Goal: Contribute content: Add original content to the website for others to see

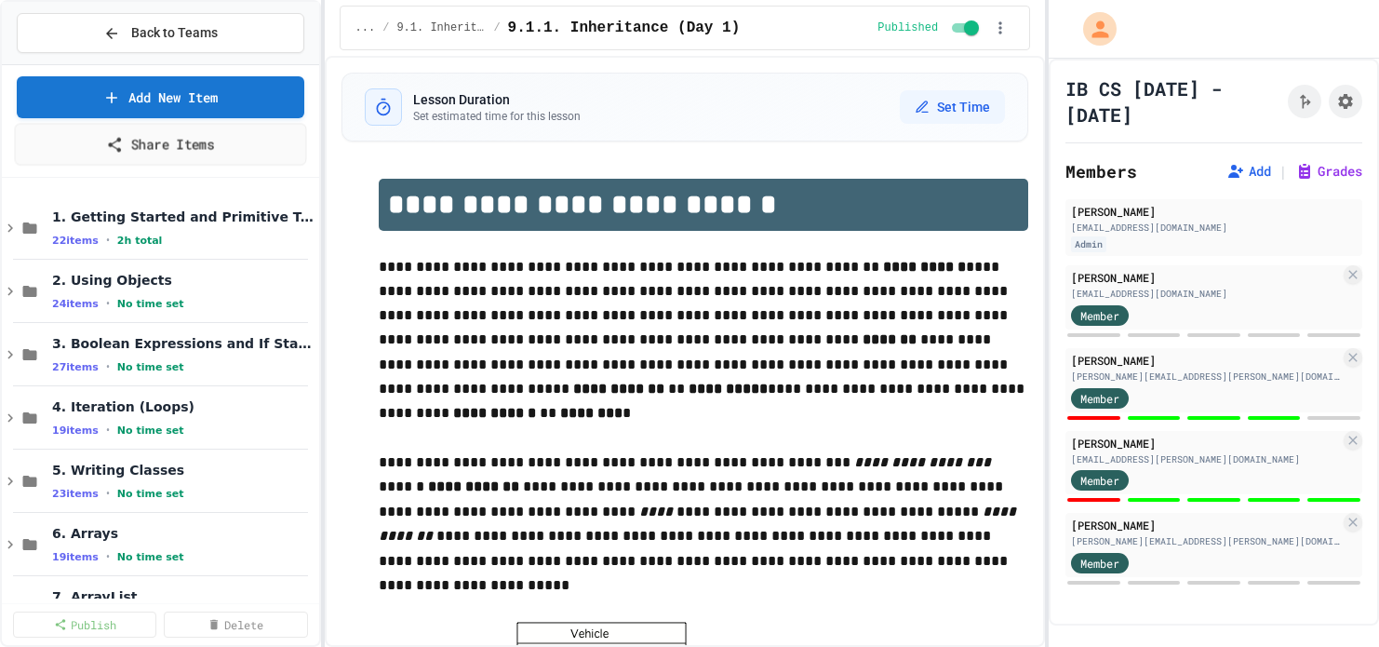
select select "***"
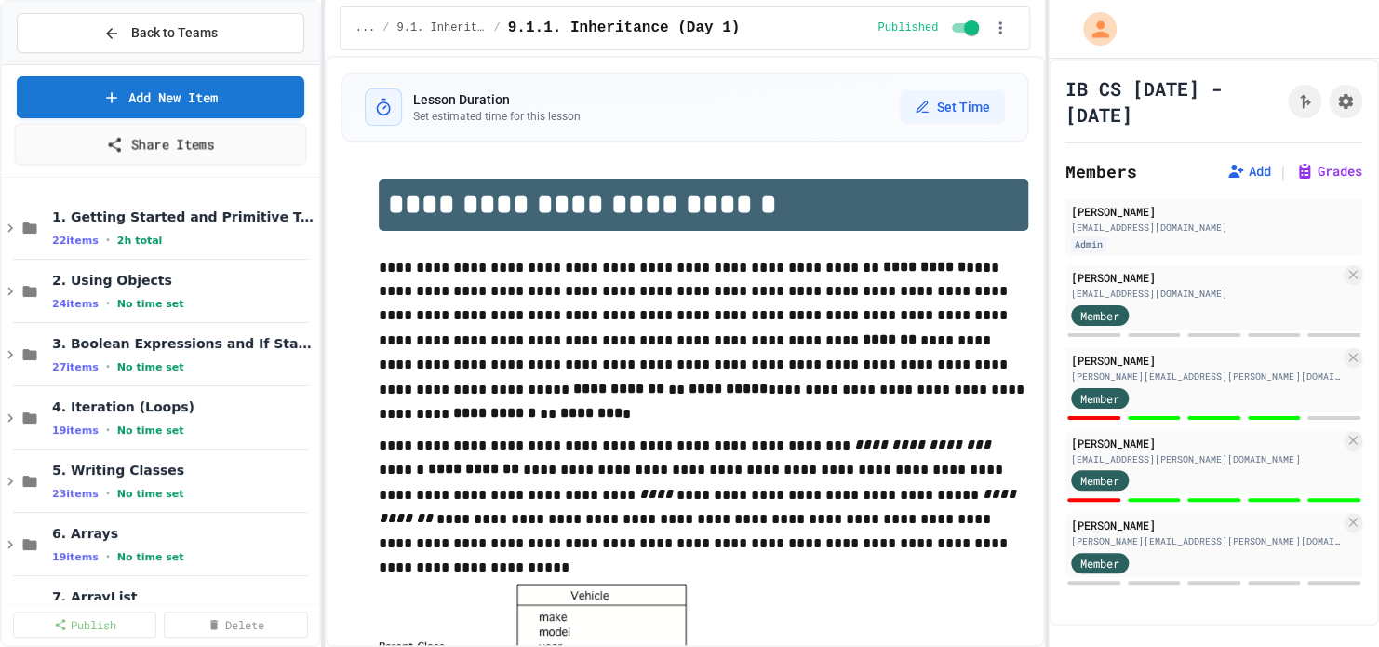
scroll to position [1194, 0]
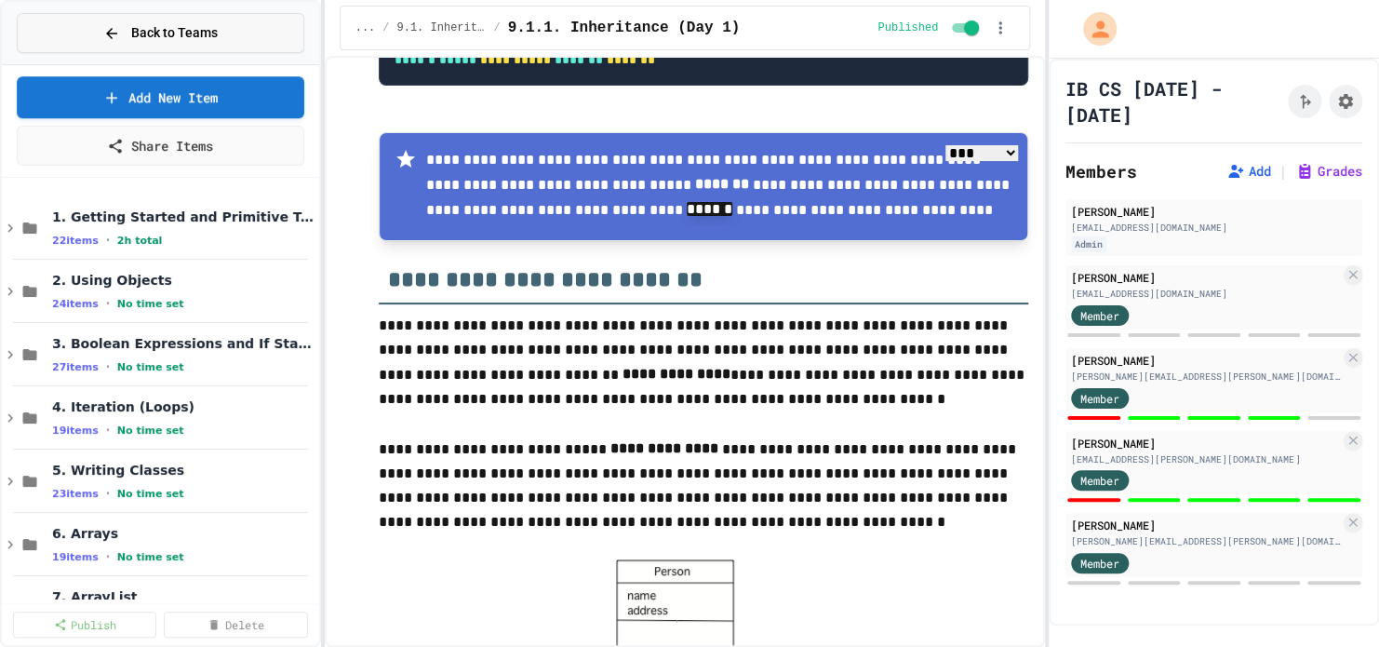
click at [102, 29] on button "Back to Teams" at bounding box center [160, 33] width 287 height 40
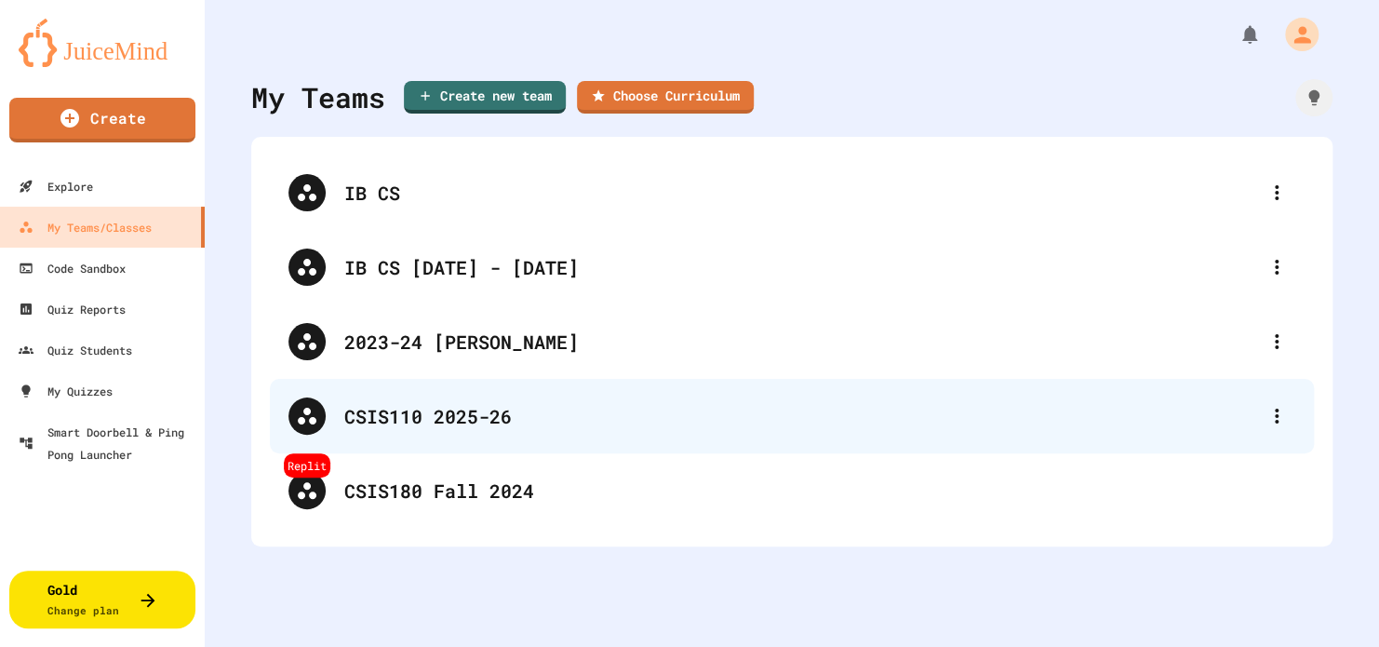
click at [427, 408] on div "CSIS110 2025-26" at bounding box center [801, 416] width 914 height 28
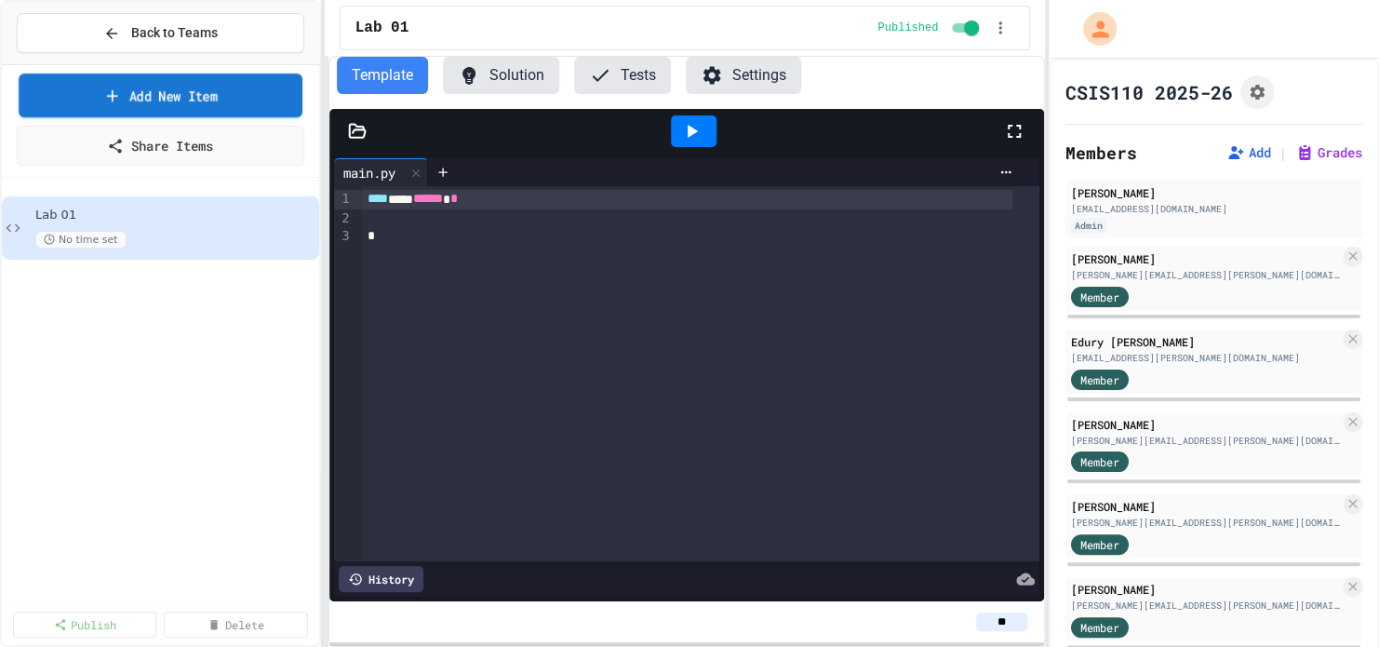
click at [130, 93] on link "Add New Item" at bounding box center [160, 95] width 283 height 44
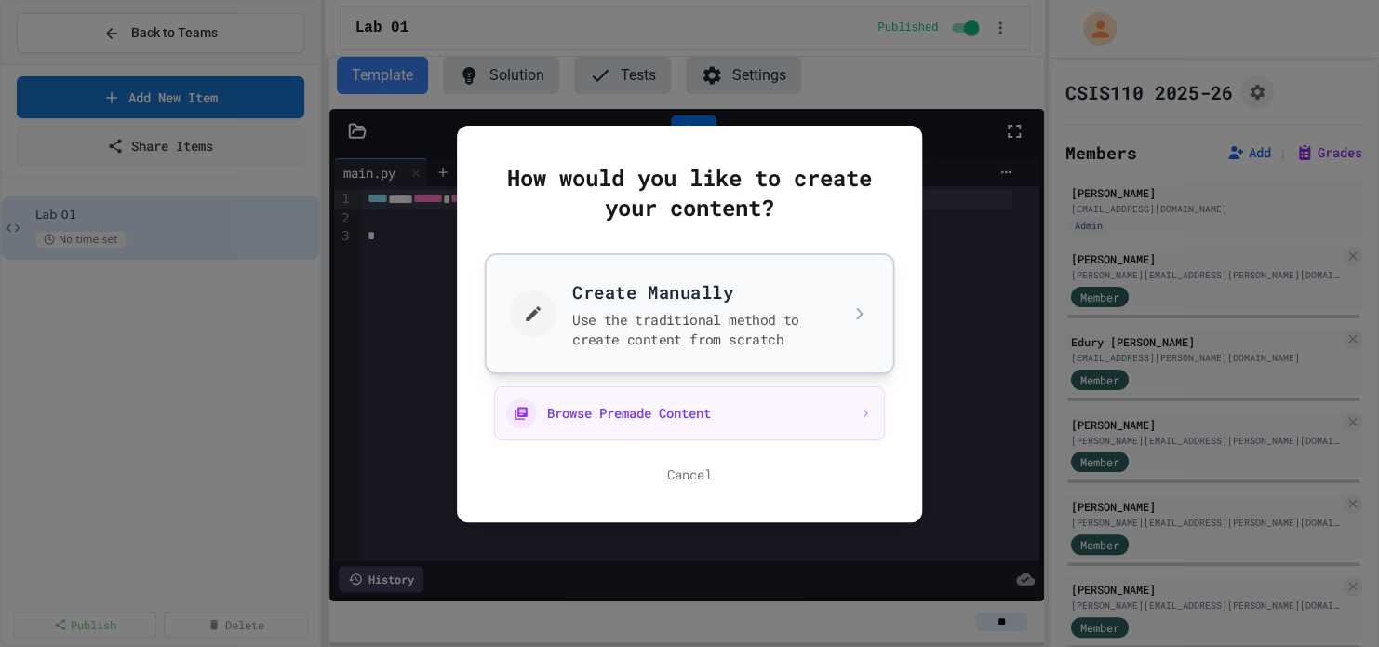
click at [692, 318] on button "Create Manually Use the traditional method to create content from scratch" at bounding box center [690, 312] width 410 height 121
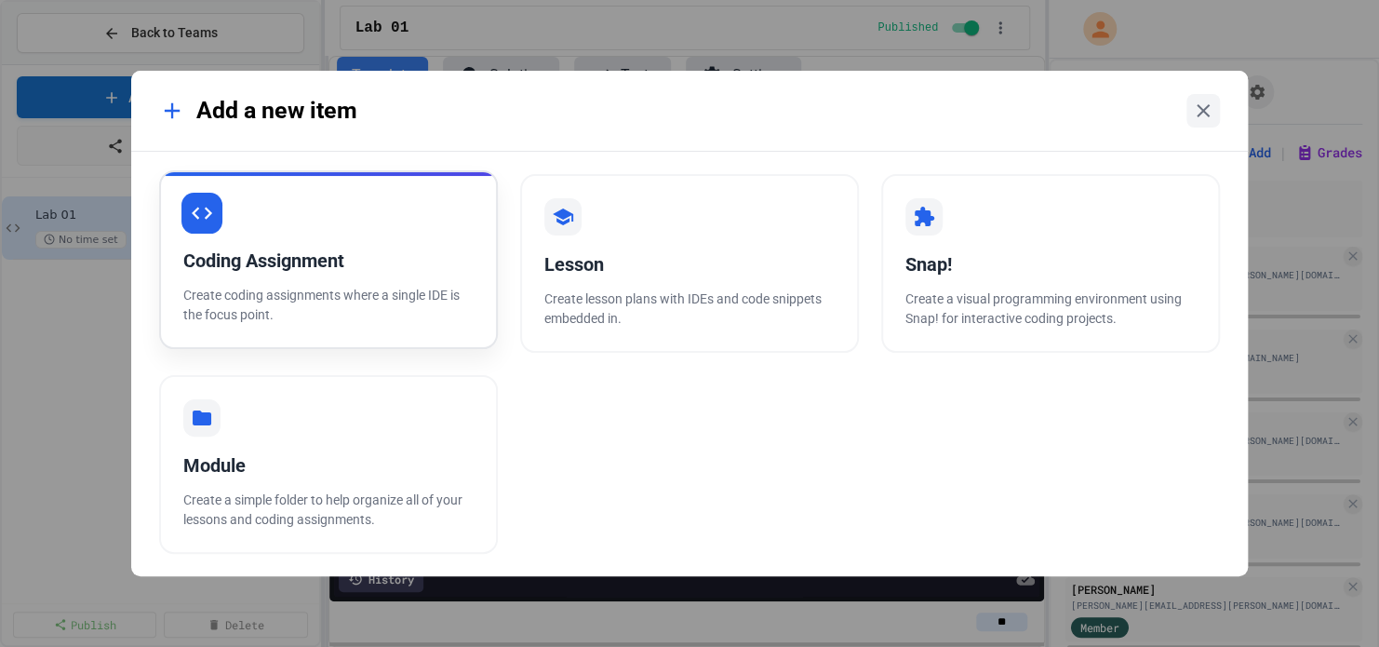
click at [267, 267] on div "Coding Assignment" at bounding box center [328, 261] width 290 height 28
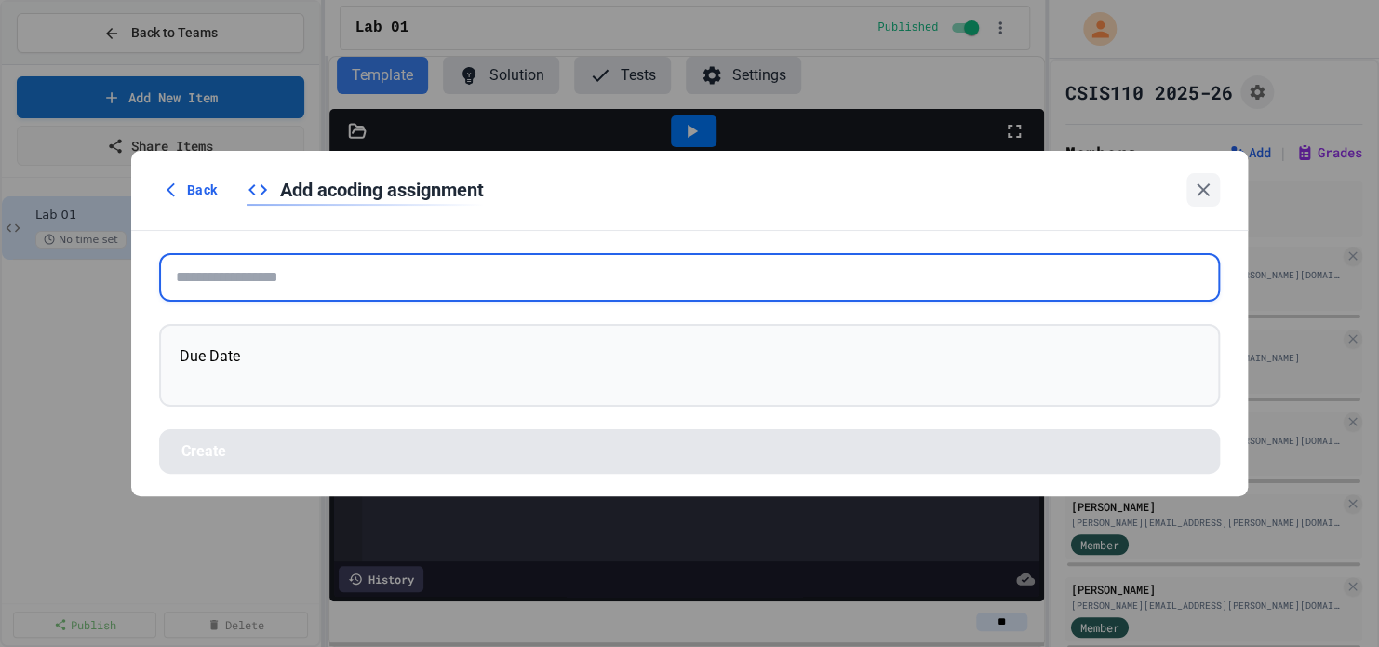
click at [246, 275] on input "text" at bounding box center [689, 277] width 1061 height 48
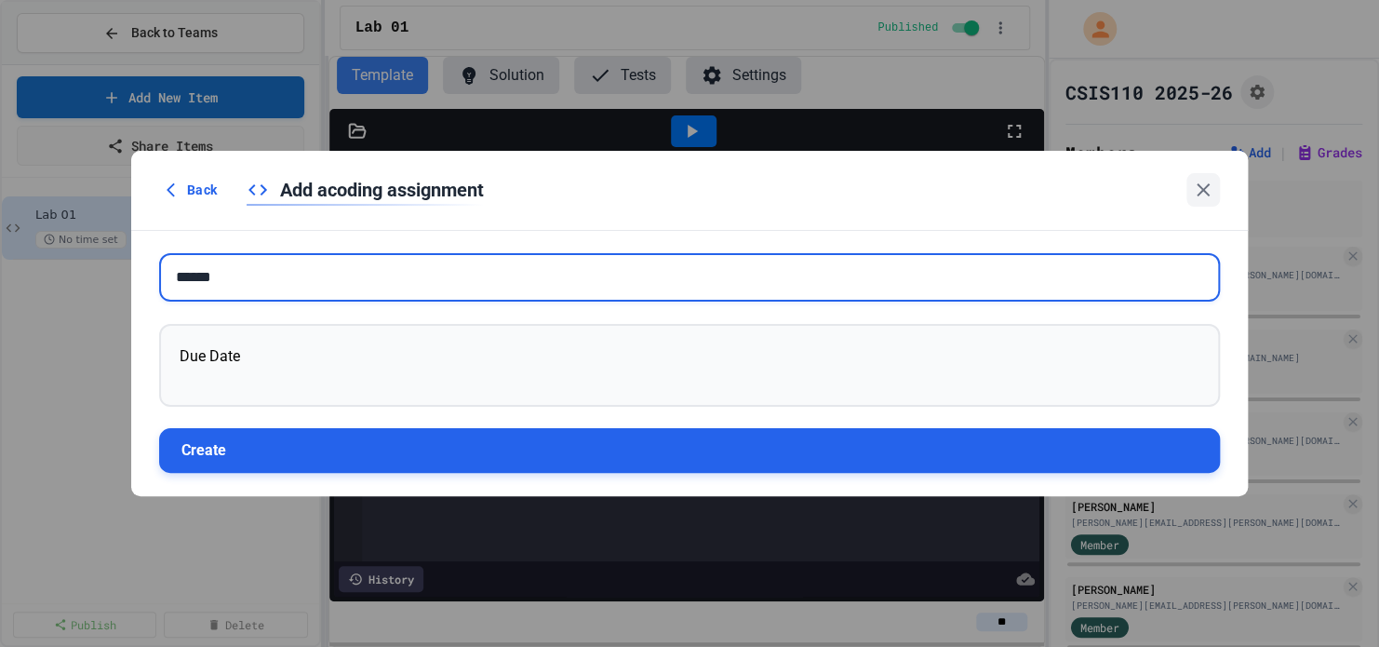
type input "******"
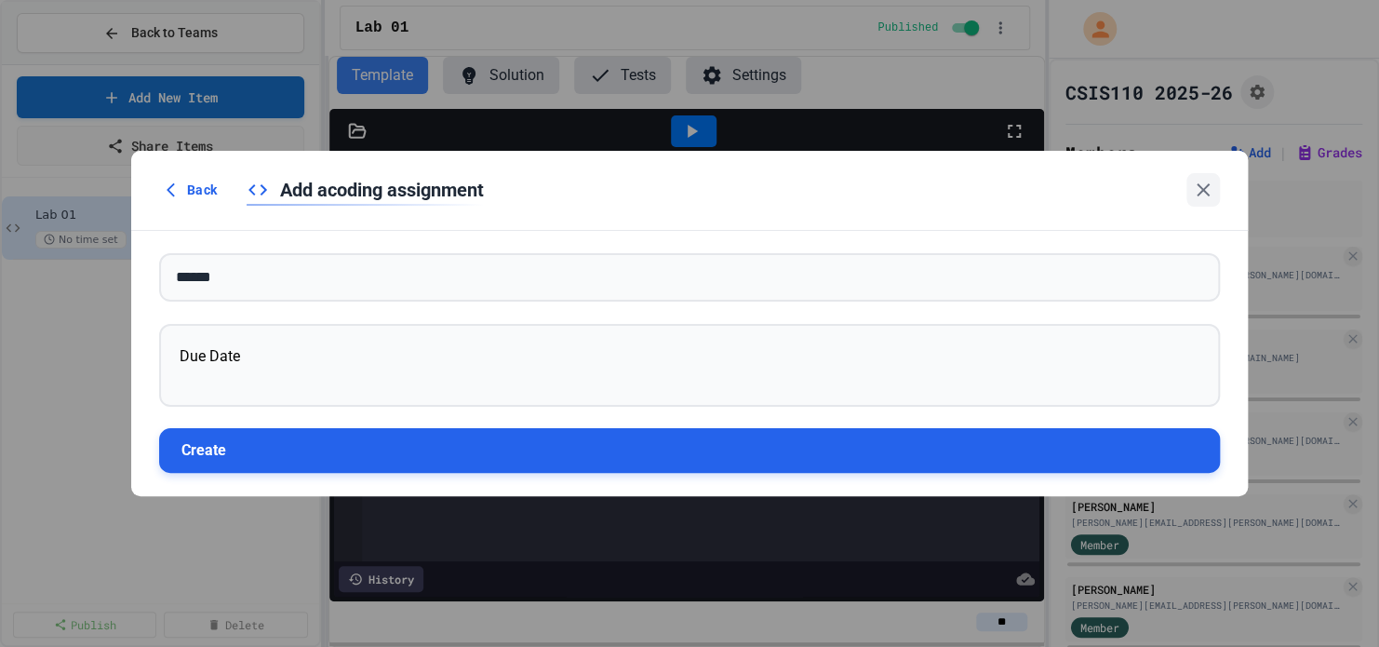
click at [246, 463] on button "Create" at bounding box center [689, 450] width 1061 height 45
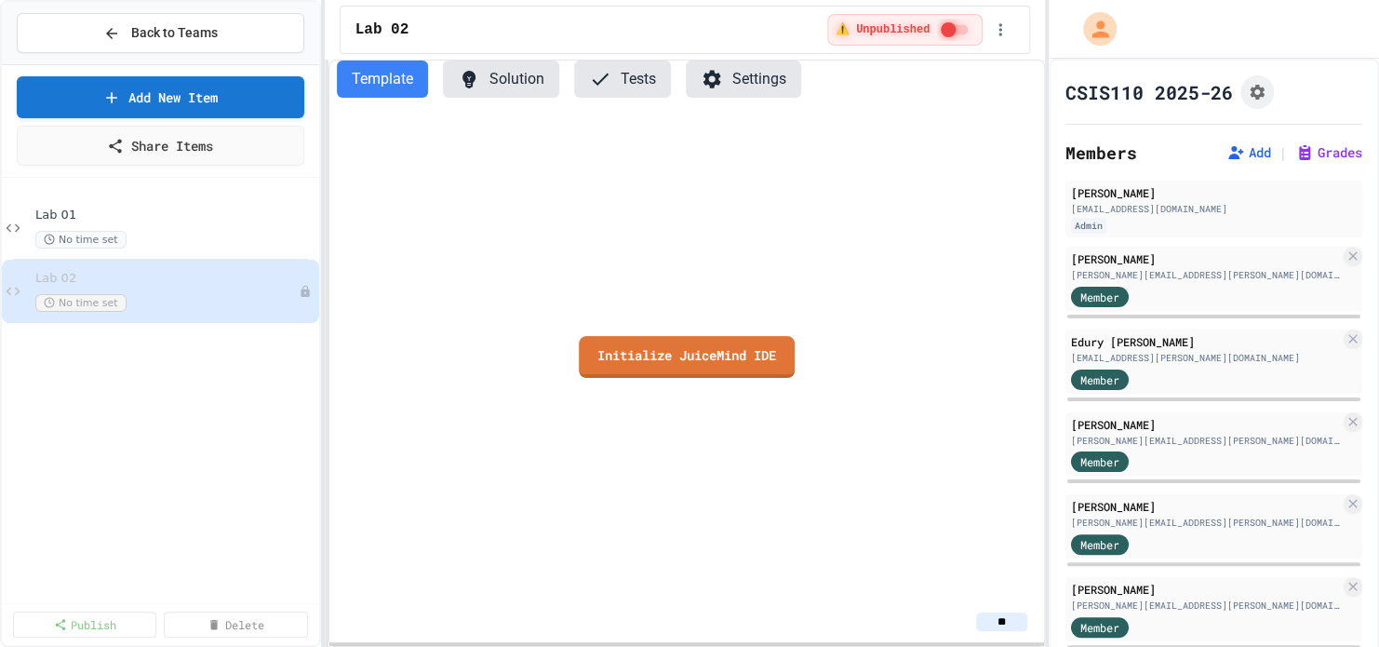
click at [394, 77] on button "Template" at bounding box center [382, 78] width 91 height 37
click at [625, 344] on link "Initialize JuiceMind IDE" at bounding box center [687, 355] width 220 height 44
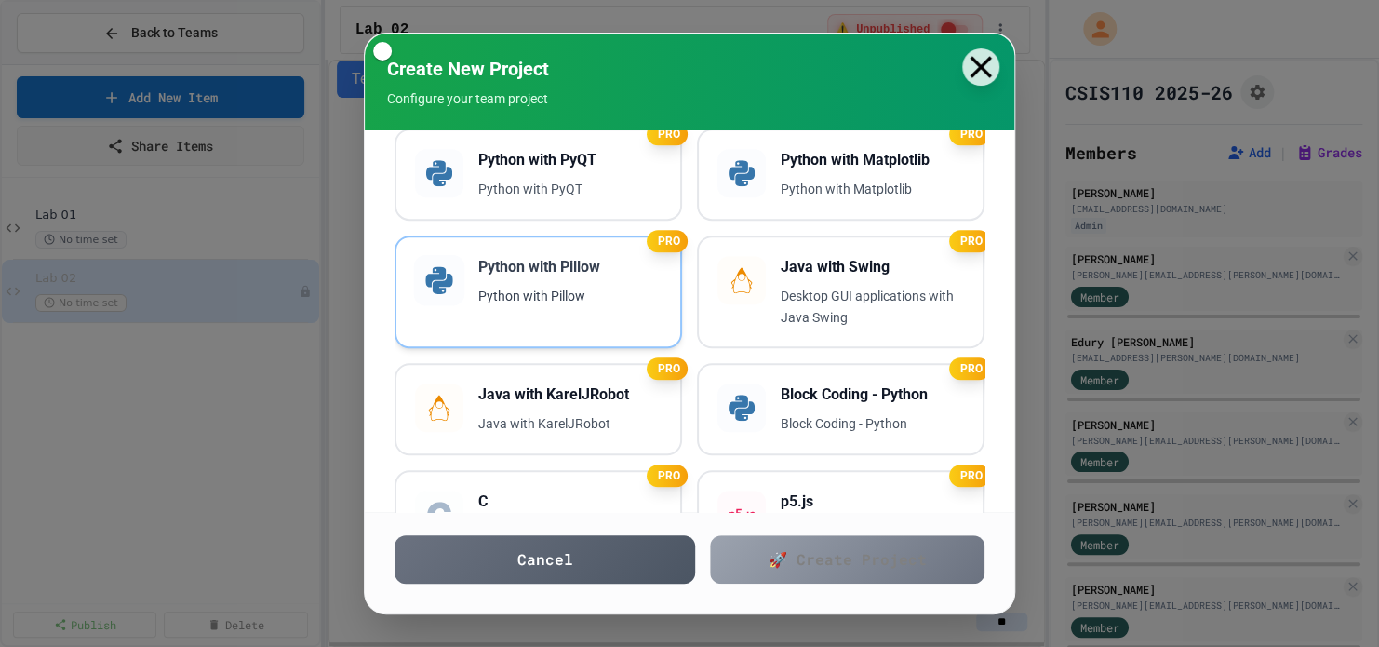
scroll to position [690, 0]
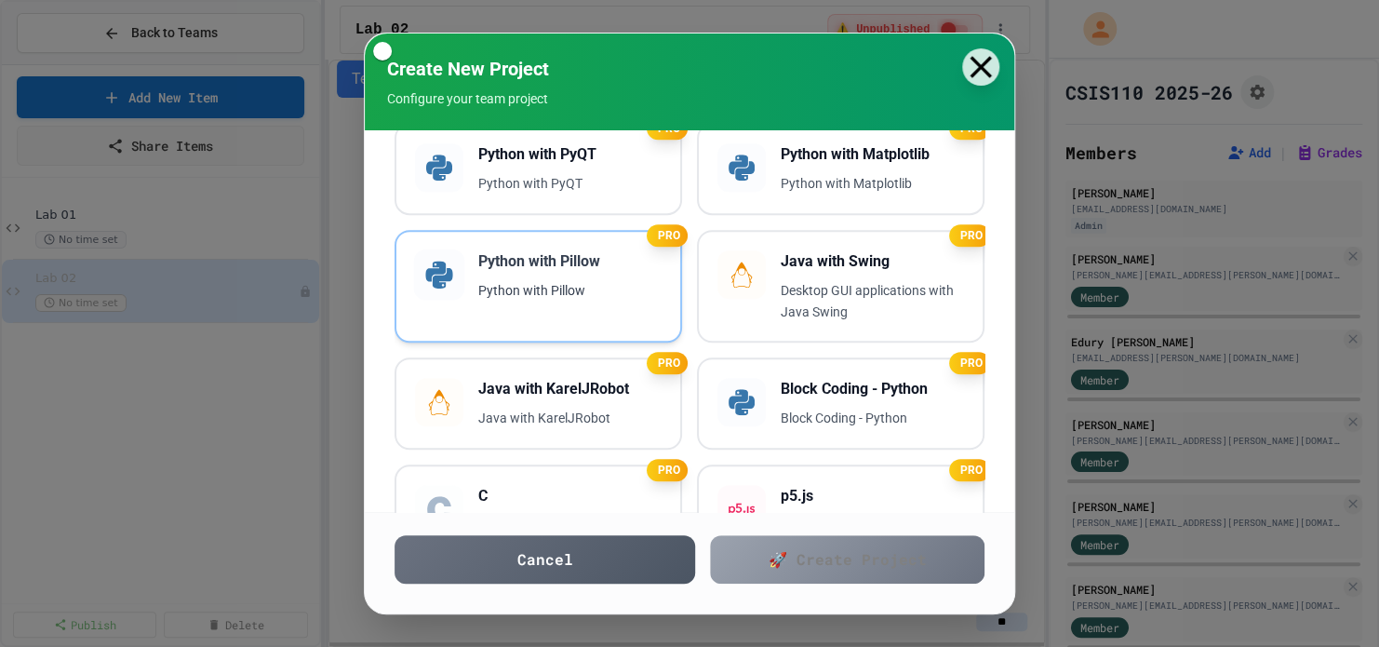
click at [510, 301] on div "Python with Pillow Python with Pillow" at bounding box center [569, 275] width 183 height 51
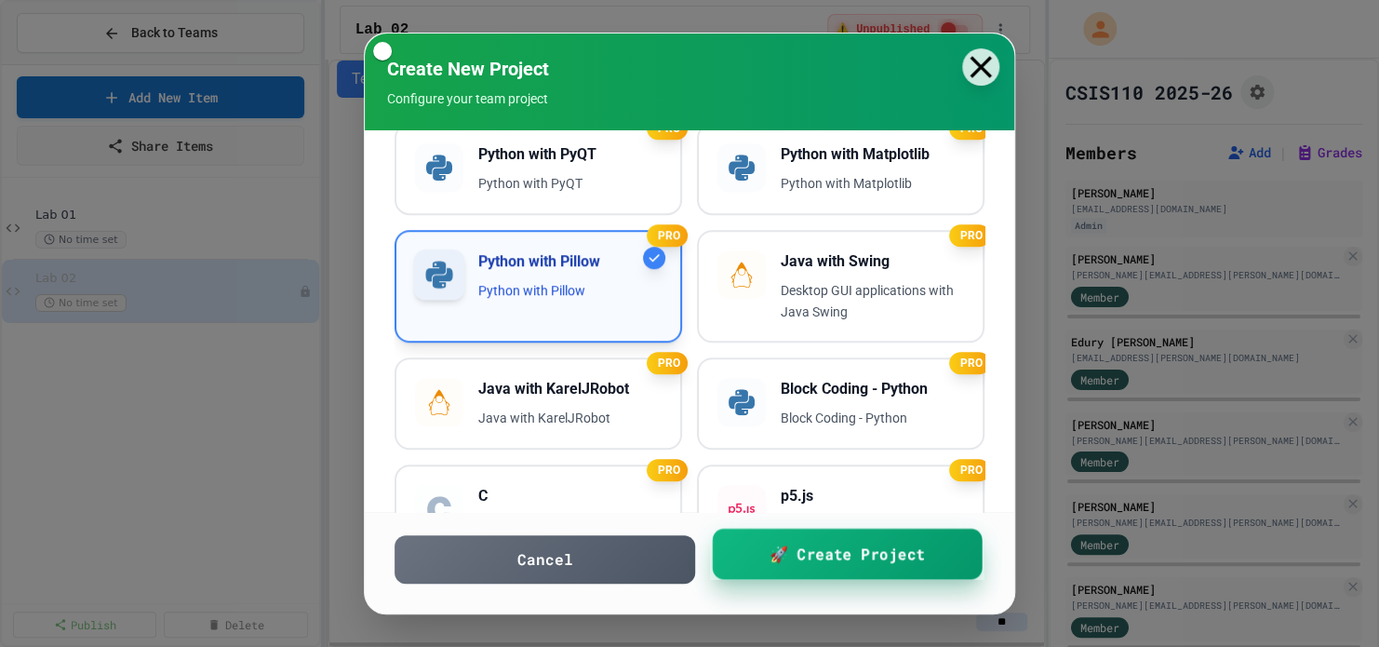
click at [838, 570] on link "🚀 Create Project" at bounding box center [848, 553] width 270 height 51
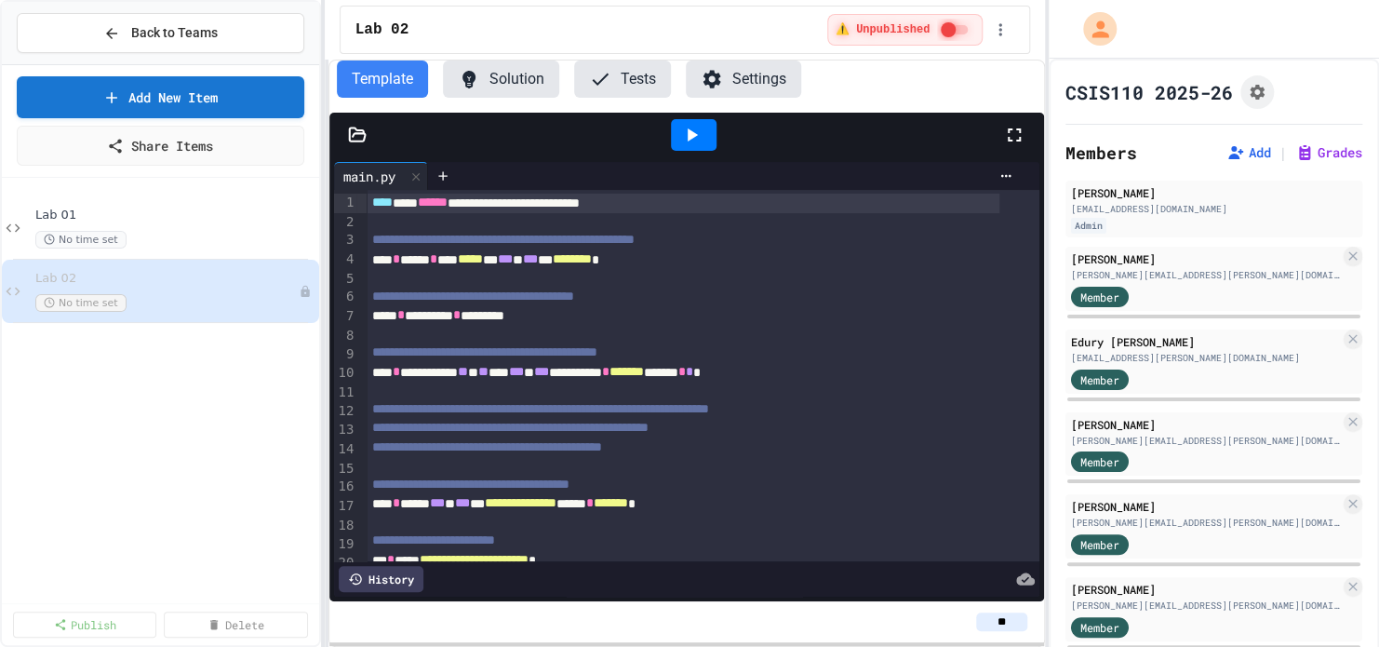
click at [357, 137] on icon at bounding box center [357, 135] width 19 height 19
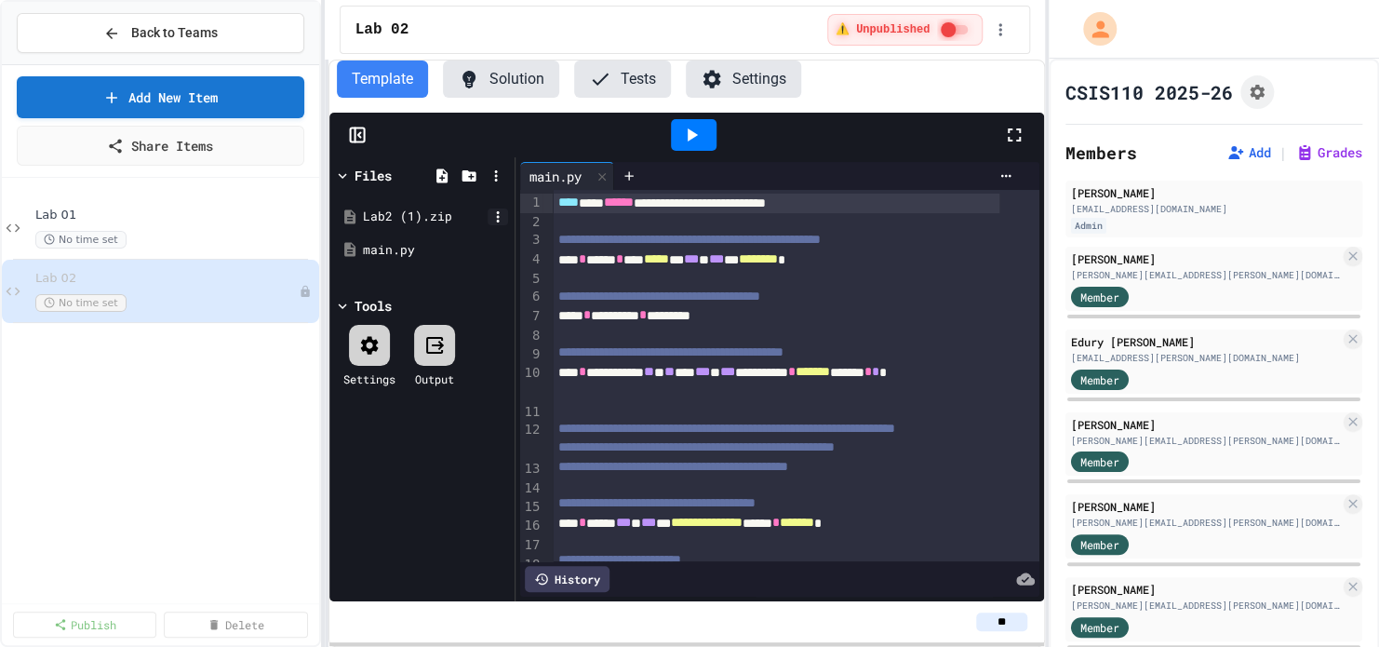
click at [493, 215] on icon at bounding box center [497, 216] width 17 height 17
click at [536, 76] on li "Delete" at bounding box center [689, 59] width 1379 height 34
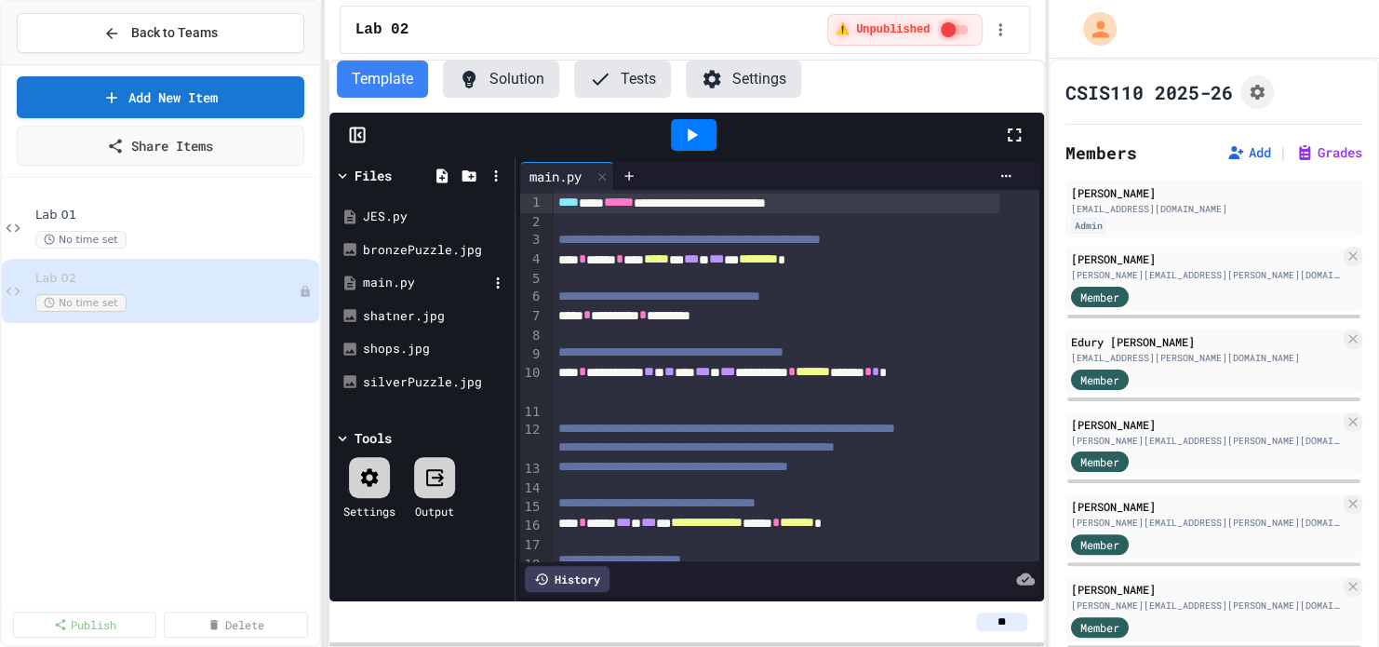
click at [428, 274] on div "main.py" at bounding box center [425, 283] width 125 height 19
click at [497, 282] on icon at bounding box center [497, 282] width 3 height 11
click at [43, 71] on icon at bounding box center [31, 59] width 22 height 22
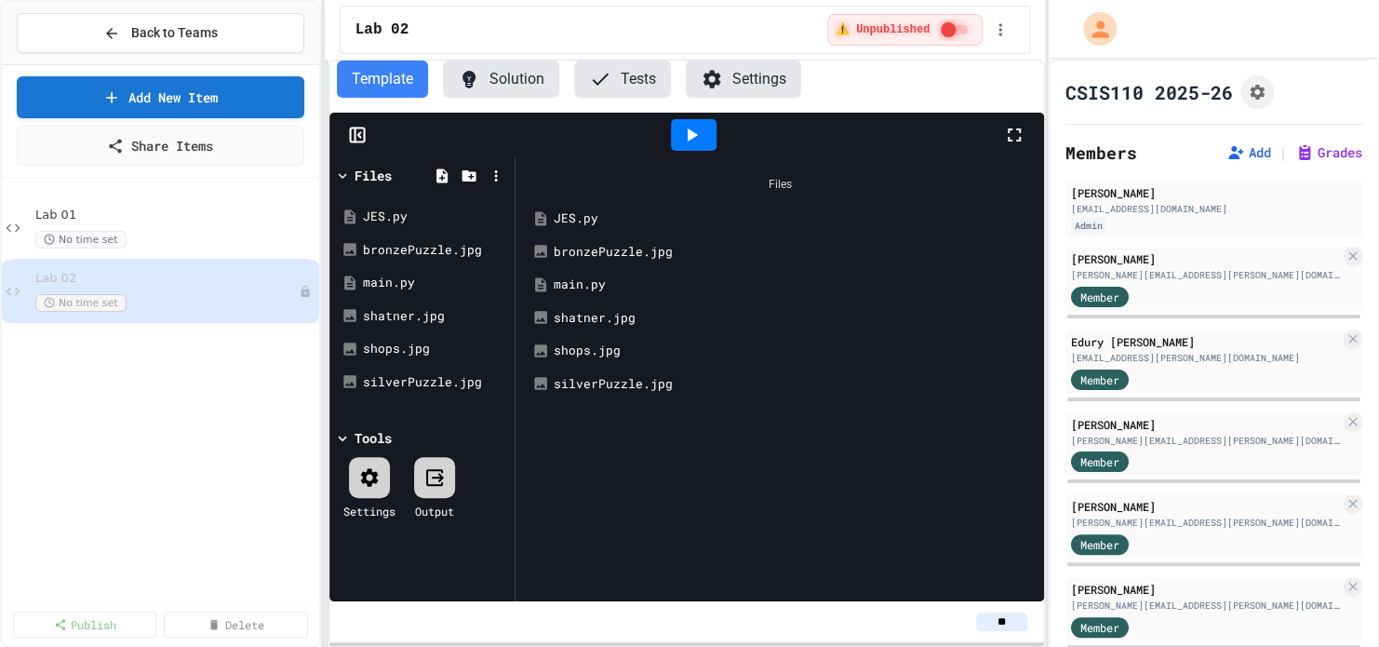
click at [556, 275] on div "main.py" at bounding box center [794, 284] width 480 height 19
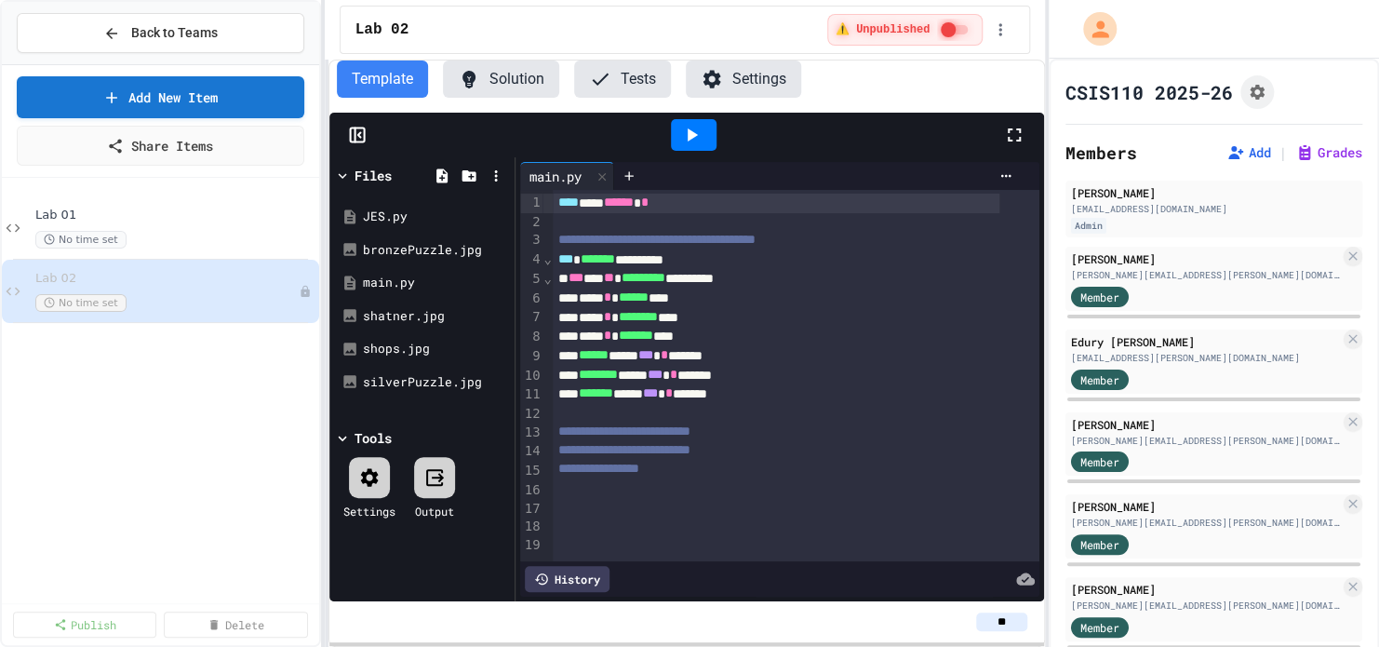
click at [745, 78] on button "Settings" at bounding box center [743, 78] width 115 height 37
